Goal: Information Seeking & Learning: Learn about a topic

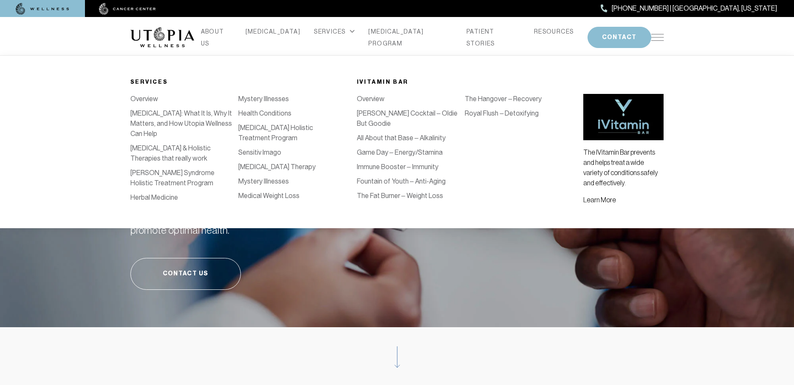
click at [439, 163] on link "Immune Booster – Immunity" at bounding box center [398, 167] width 82 height 8
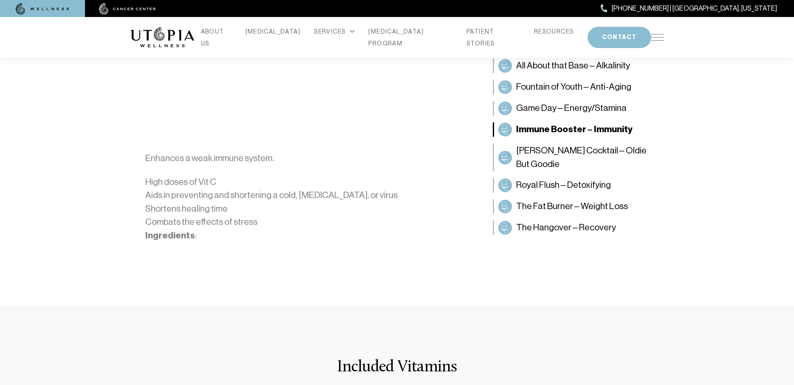
scroll to position [85, 0]
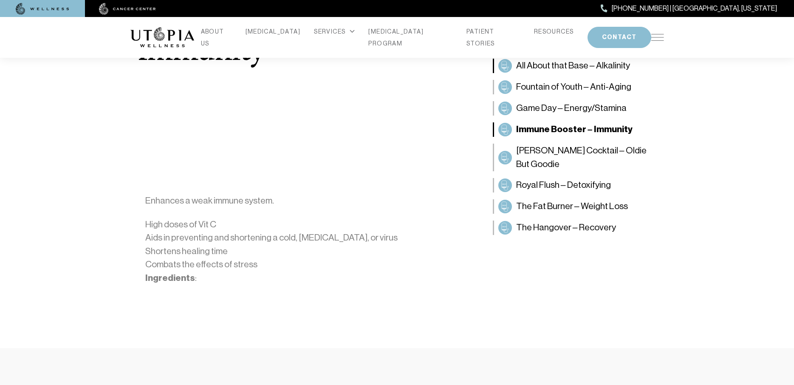
click at [536, 63] on span "All About that Base – Alkalinity" at bounding box center [573, 66] width 114 height 14
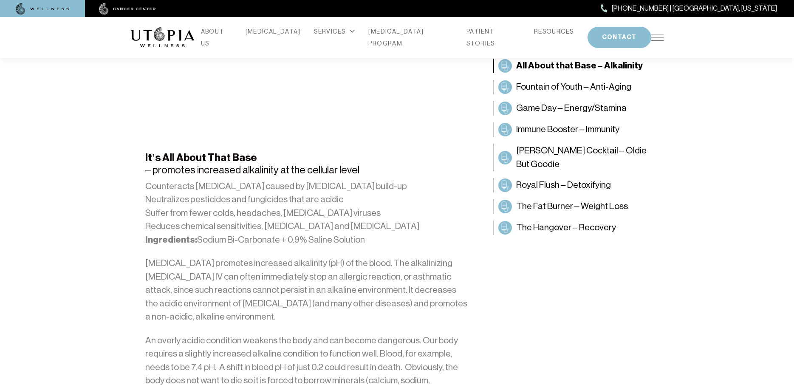
scroll to position [170, 0]
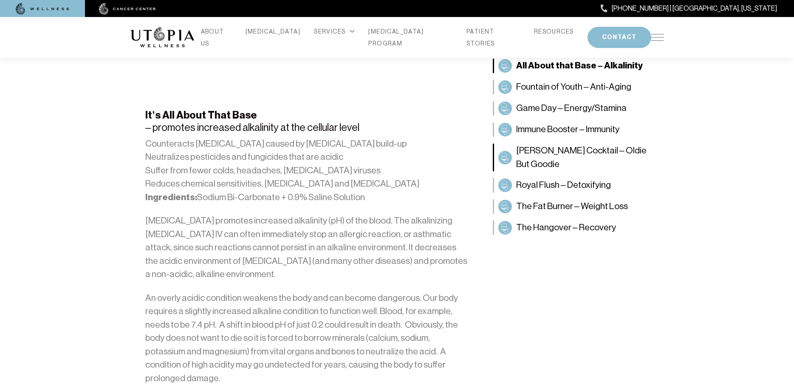
click at [532, 152] on span "[PERSON_NAME] Cocktail – Oldie But Goodie" at bounding box center [588, 157] width 144 height 27
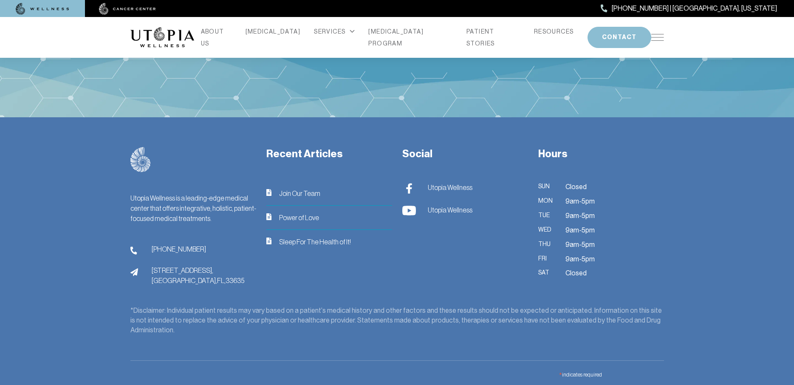
scroll to position [1317, 0]
